Goal: Information Seeking & Learning: Learn about a topic

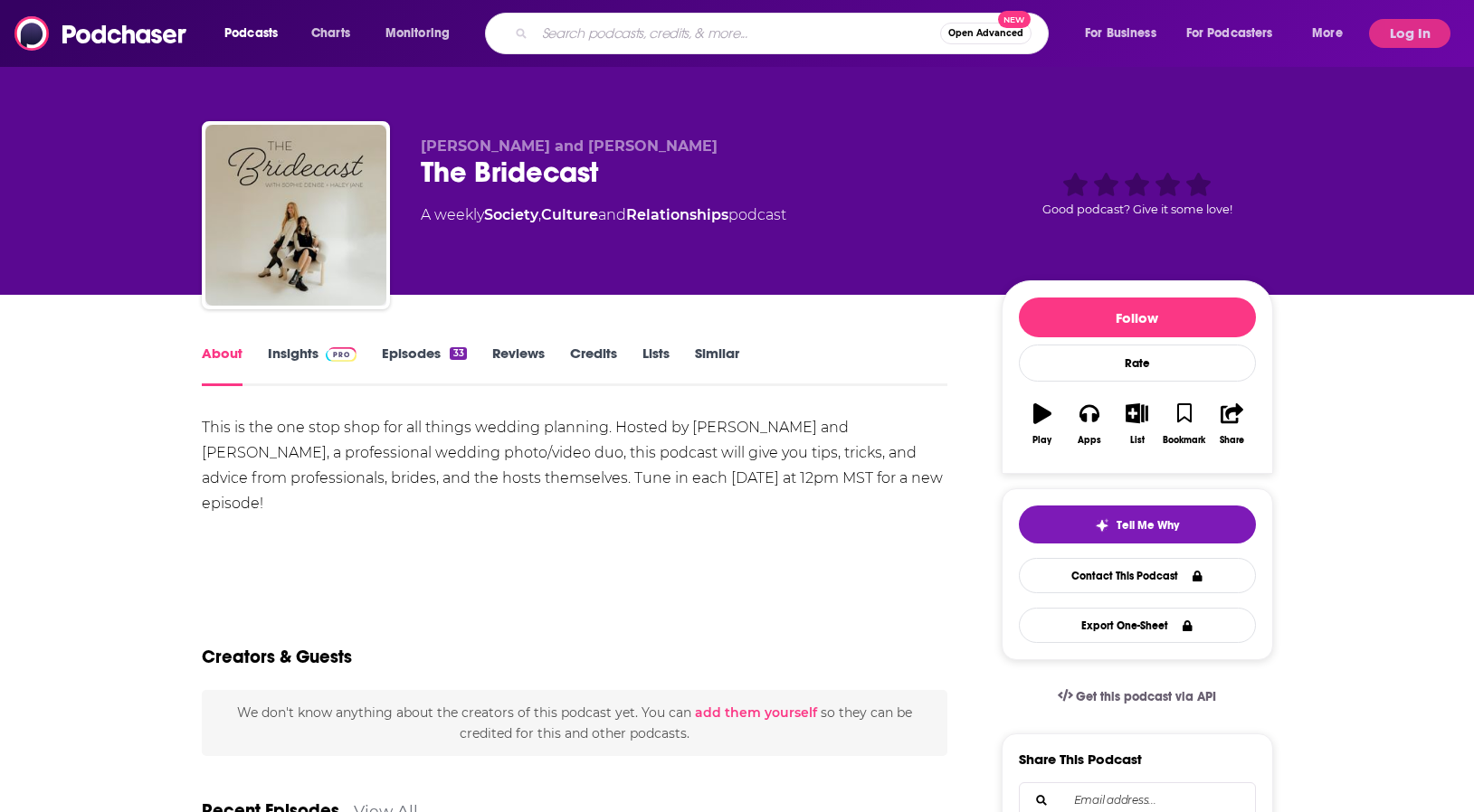
click at [714, 30] on input "Search podcasts, credits, & more..." at bounding box center [737, 33] width 405 height 29
type input "[DEMOGRAPHIC_DATA] family podcast"
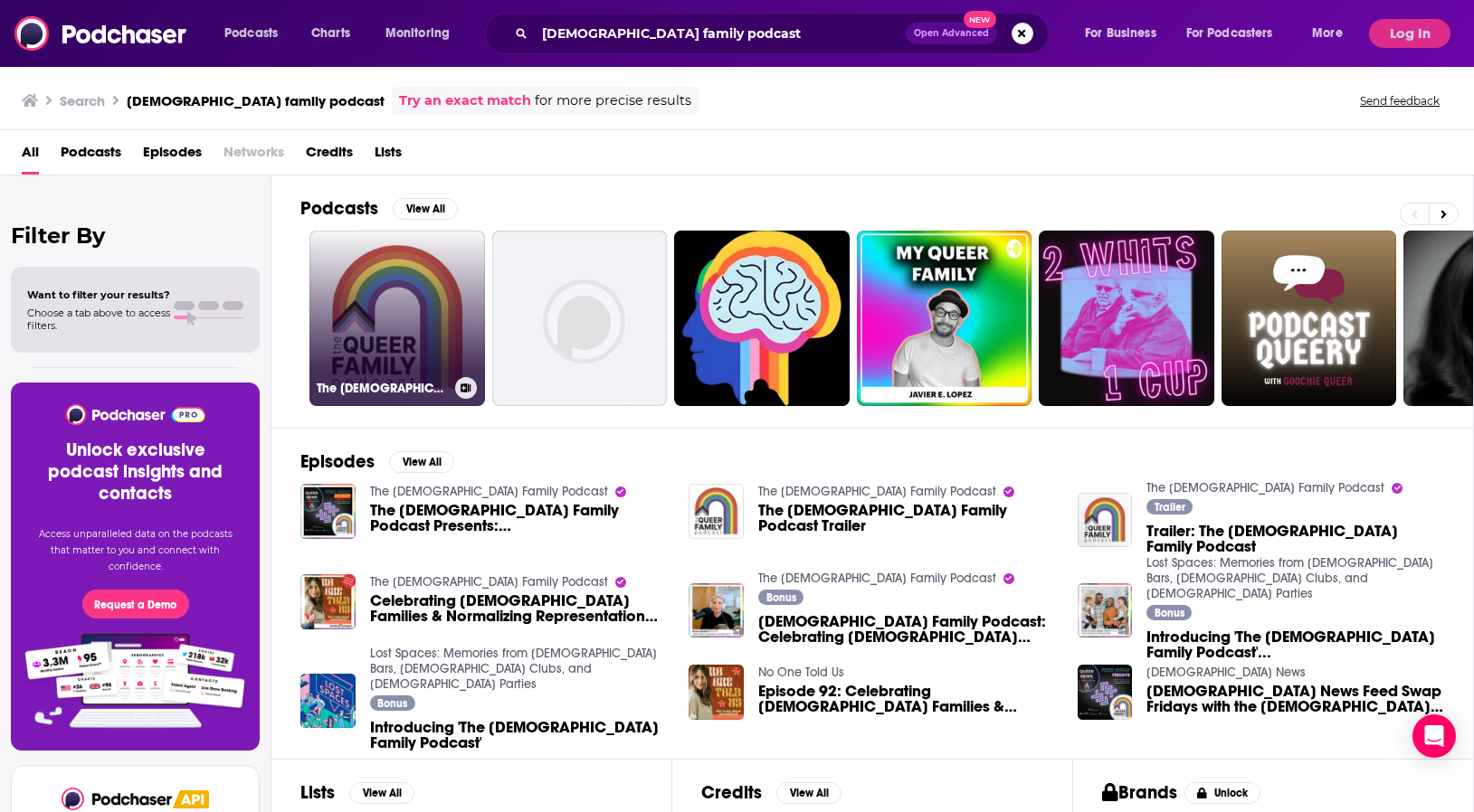
click at [413, 296] on link "The [DEMOGRAPHIC_DATA] Family Podcast" at bounding box center [396, 318] width 175 height 175
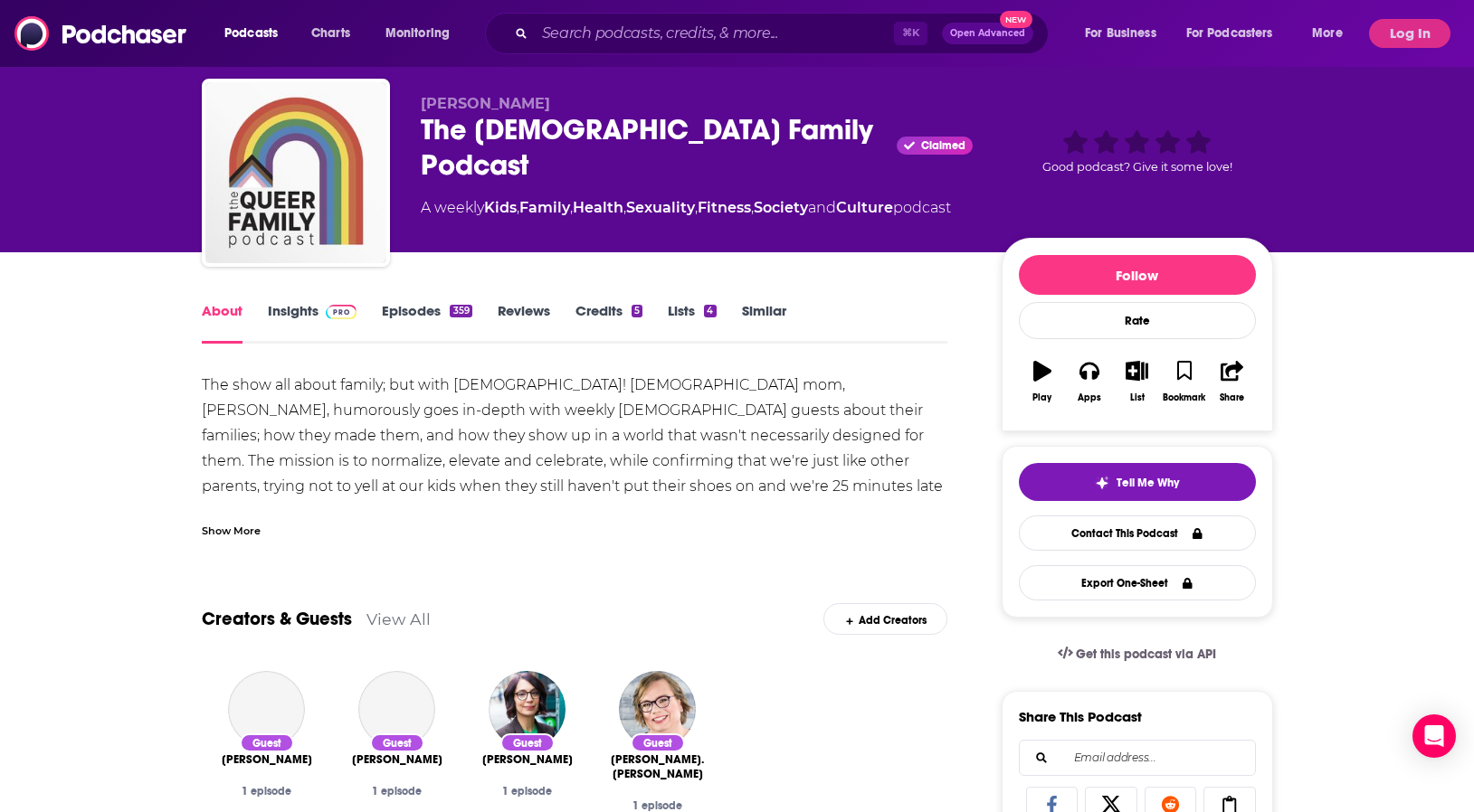
scroll to position [46, 0]
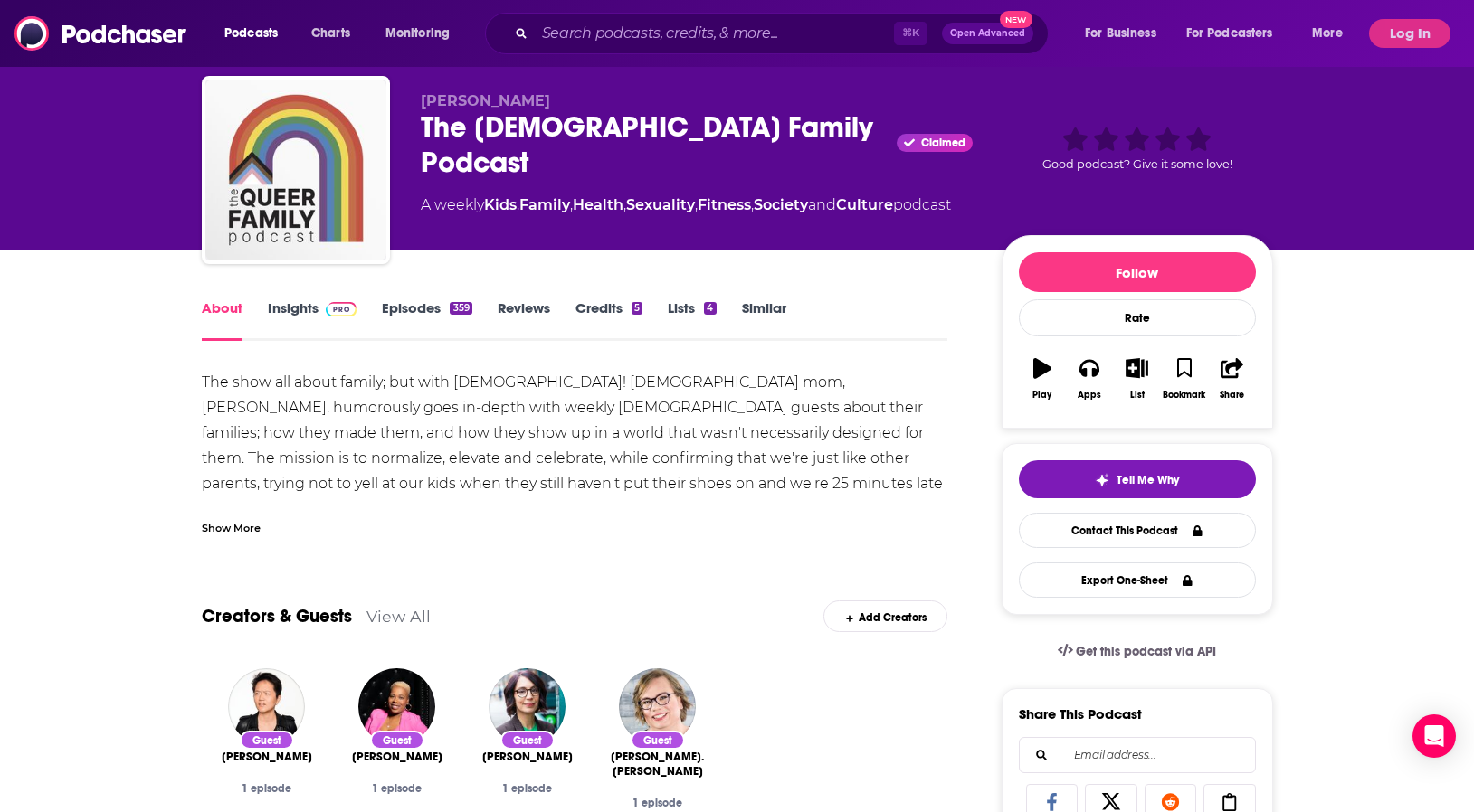
click at [234, 533] on div "Show More" at bounding box center [231, 526] width 58 height 17
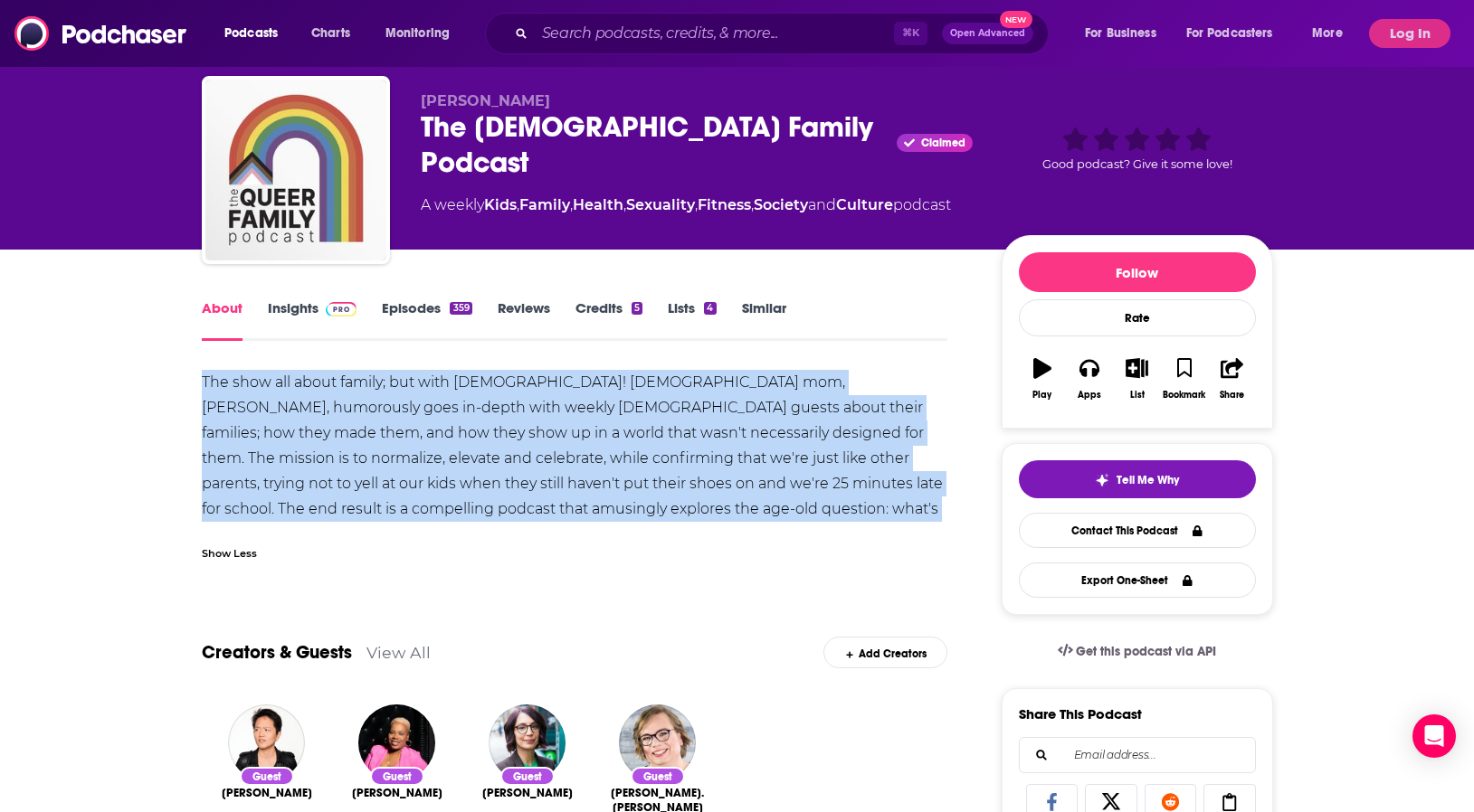
drag, startPoint x: 665, startPoint y: 475, endPoint x: 188, endPoint y: 382, distance: 486.0
copy div "The show all about family; but with [DEMOGRAPHIC_DATA]! [DEMOGRAPHIC_DATA] mom,…"
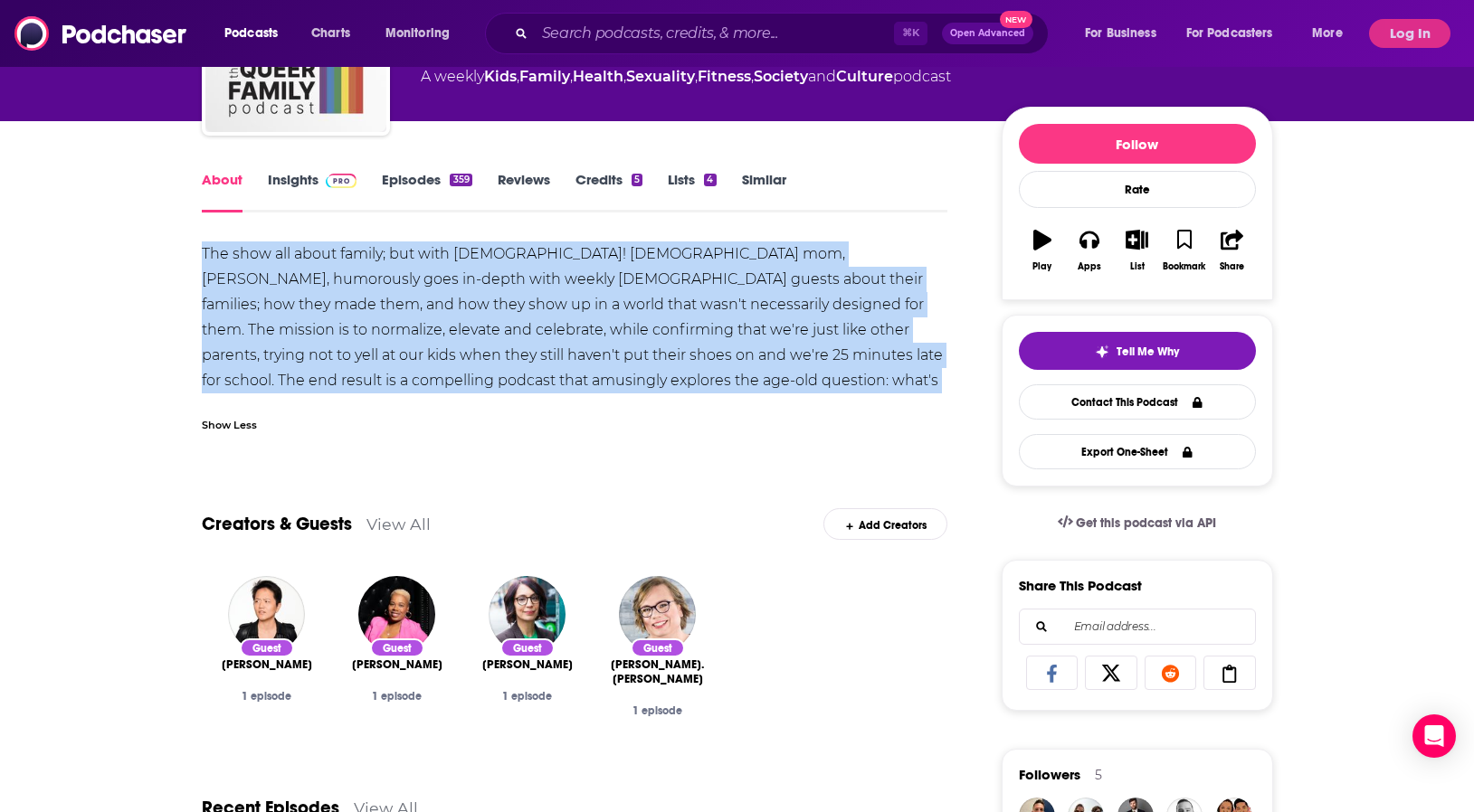
scroll to position [0, 0]
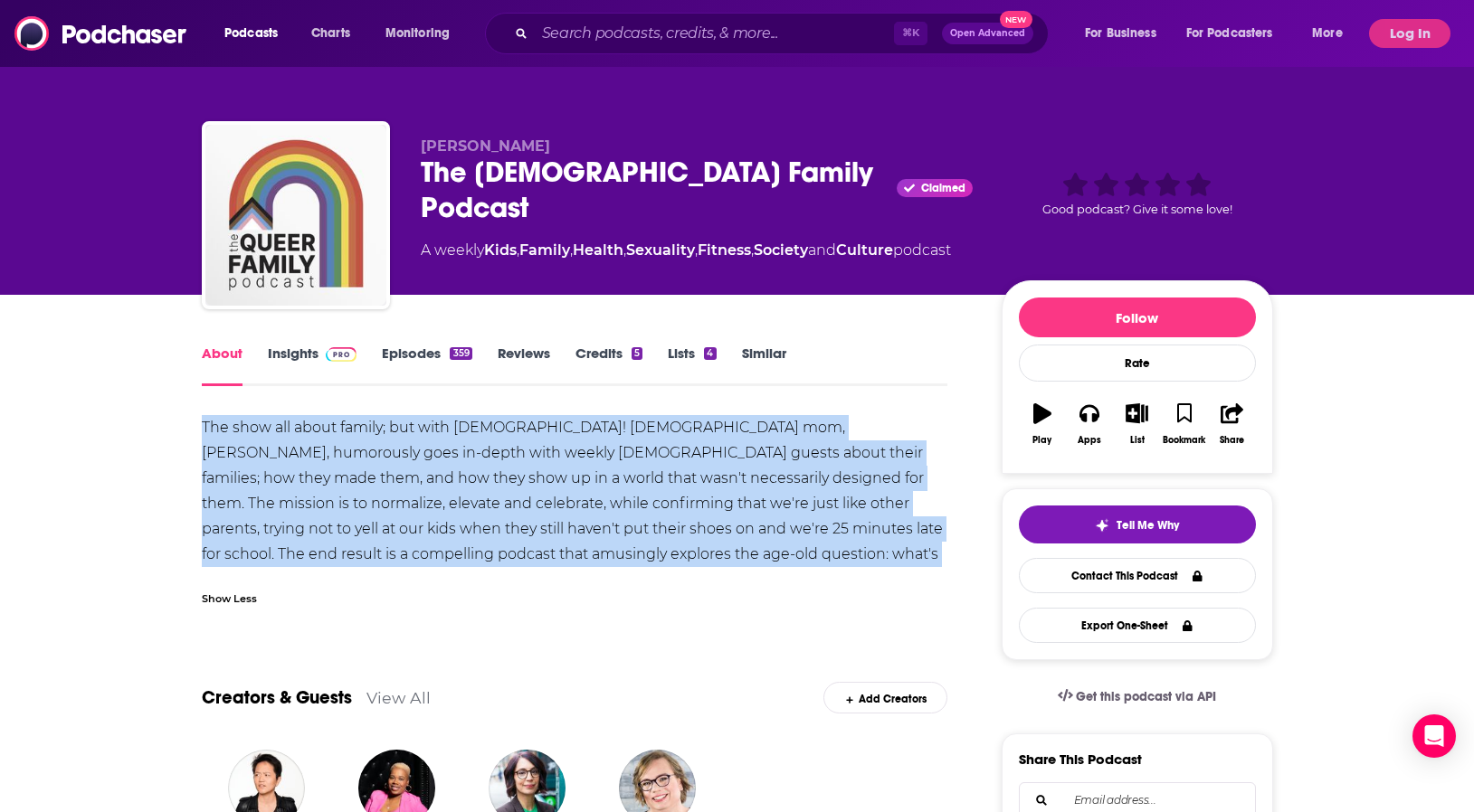
click at [393, 355] on link "Episodes 359" at bounding box center [426, 365] width 89 height 42
